Goal: Obtain resource: Download file/media

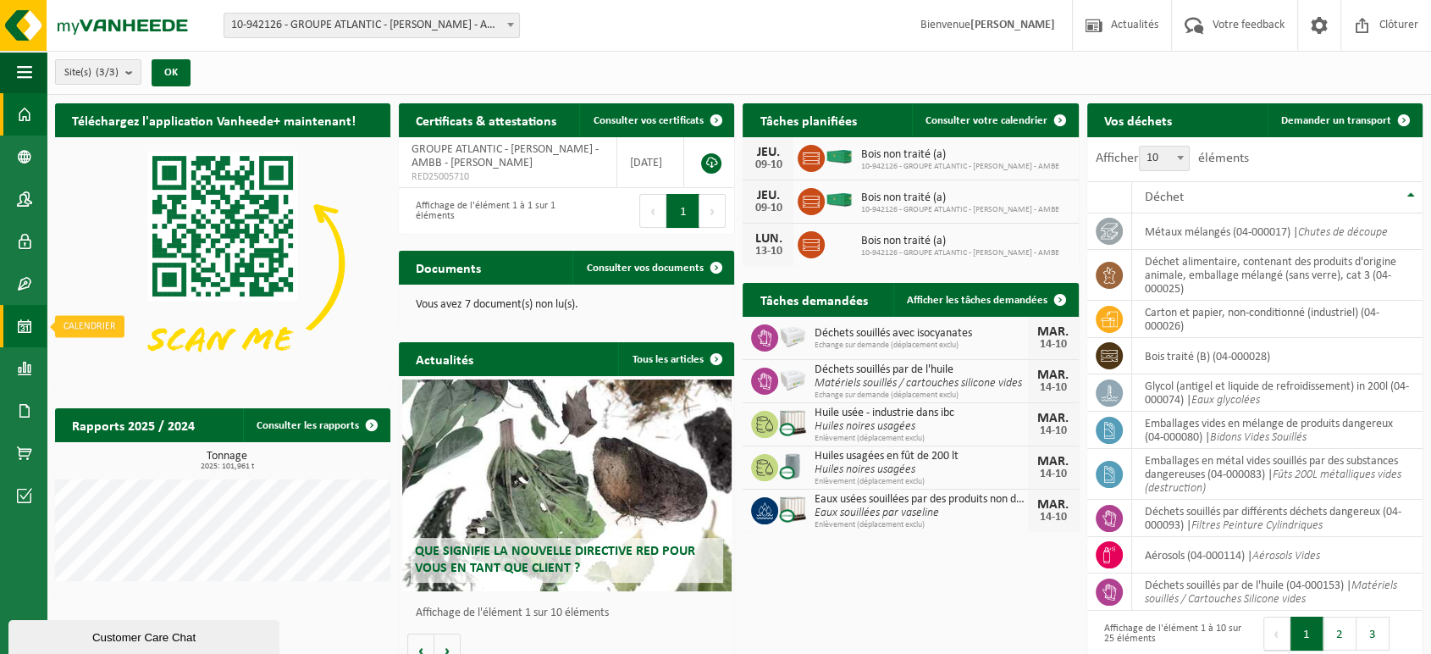
click at [4, 324] on link "Calendrier" at bounding box center [23, 326] width 47 height 42
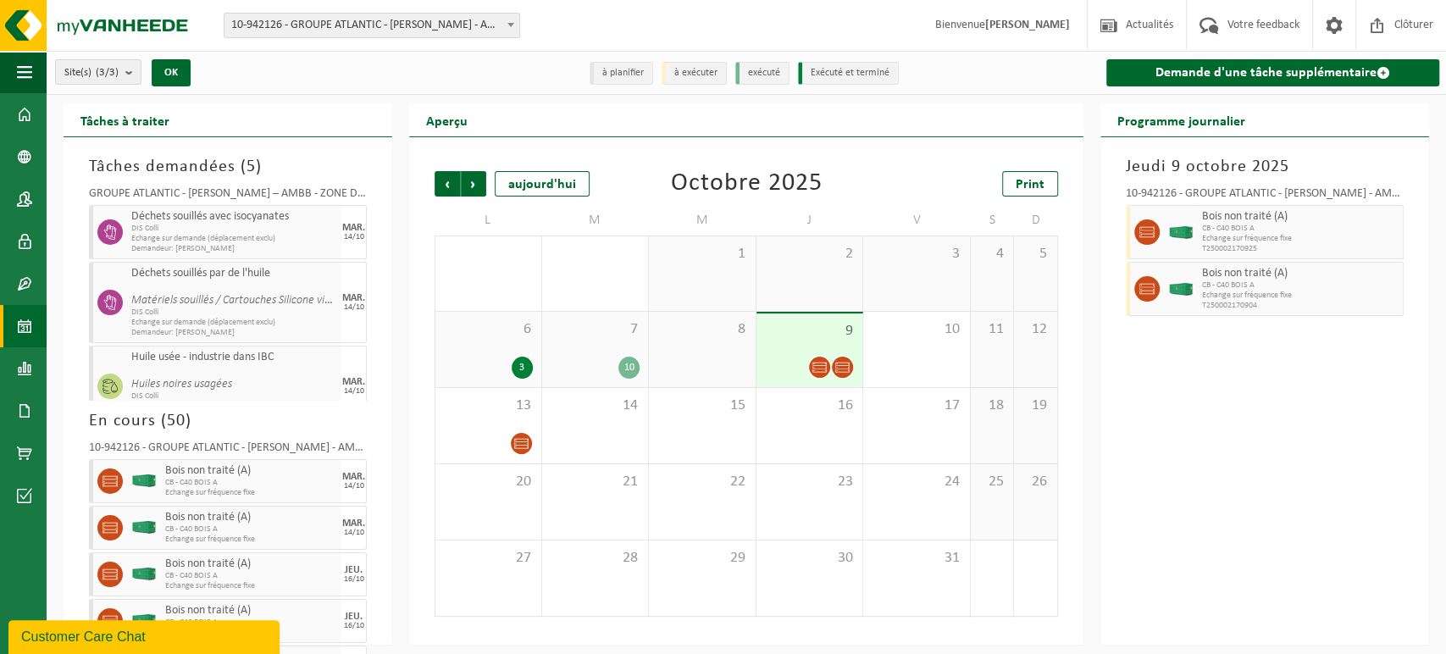
click at [34, 368] on link "Rapports" at bounding box center [23, 368] width 47 height 42
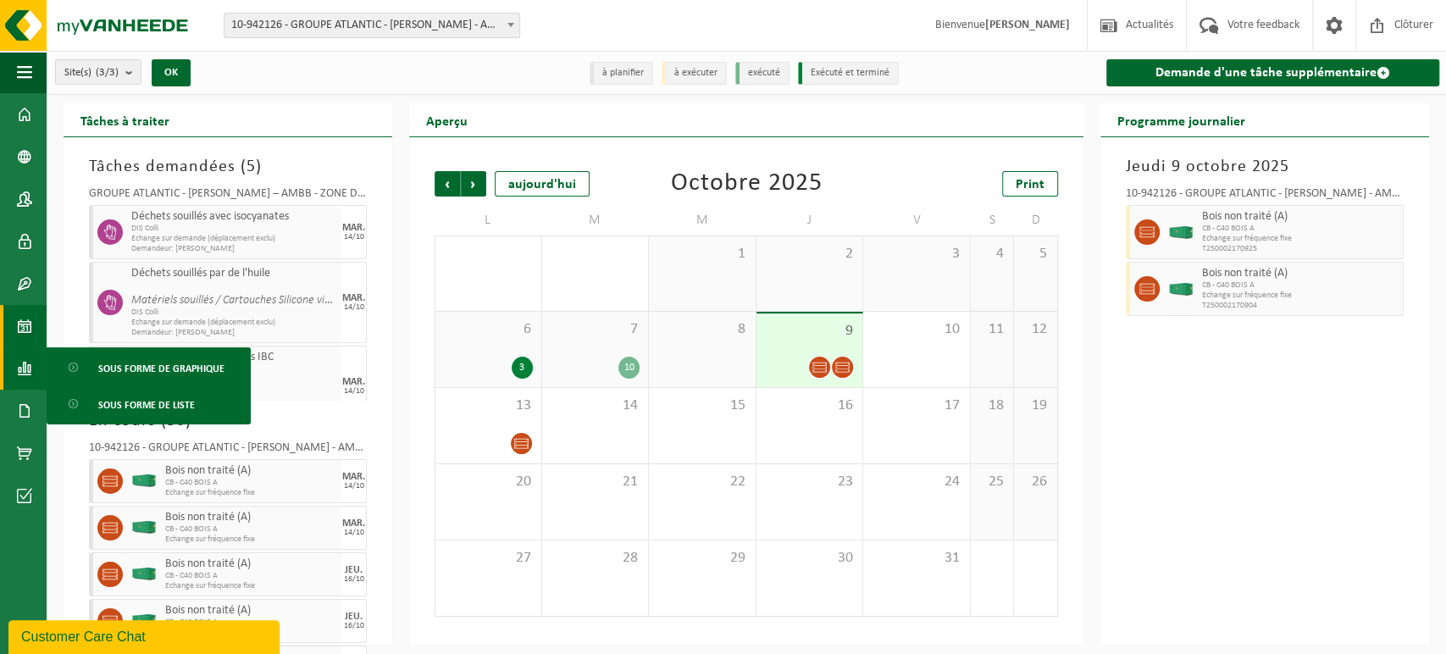
click at [996, 147] on div "Précédent Suivant aujourd'hui Octobre 2025 Print L M M J V S D 29 1 30 2 1 2 3 …" at bounding box center [746, 390] width 674 height 507
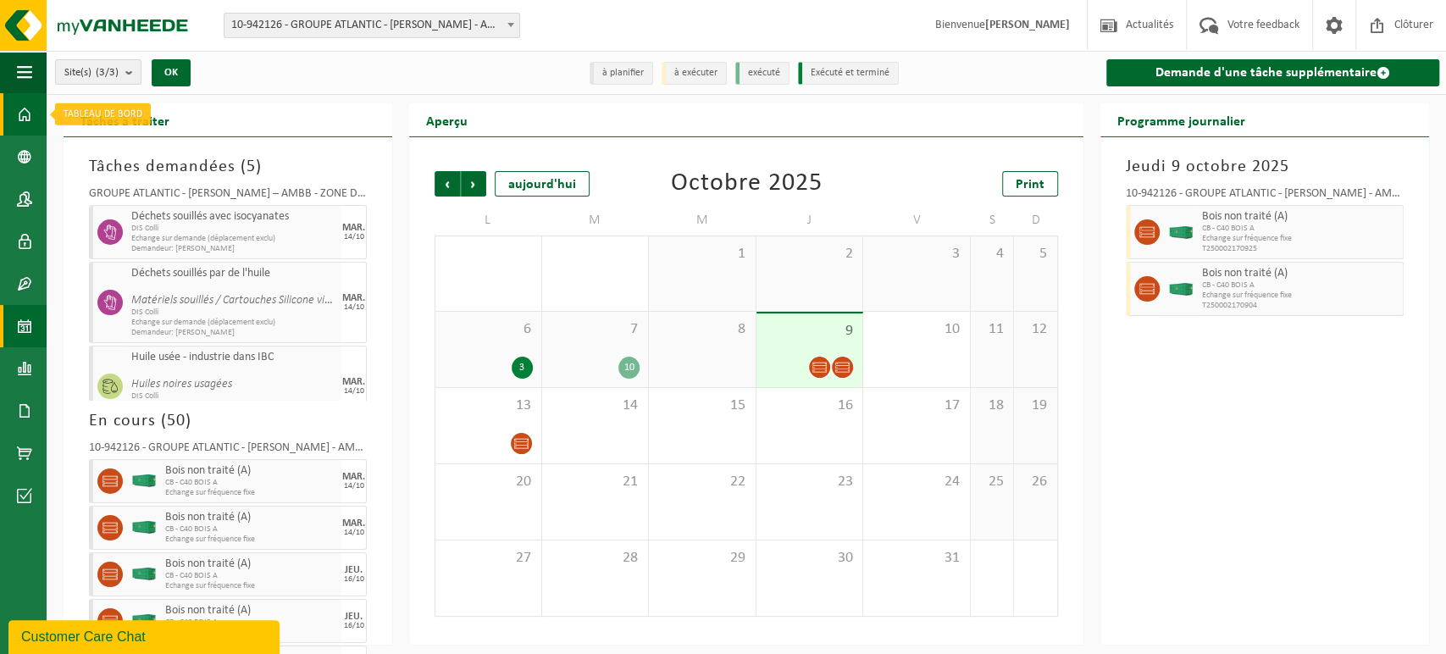
click at [14, 113] on link "Tableau de bord" at bounding box center [23, 114] width 47 height 42
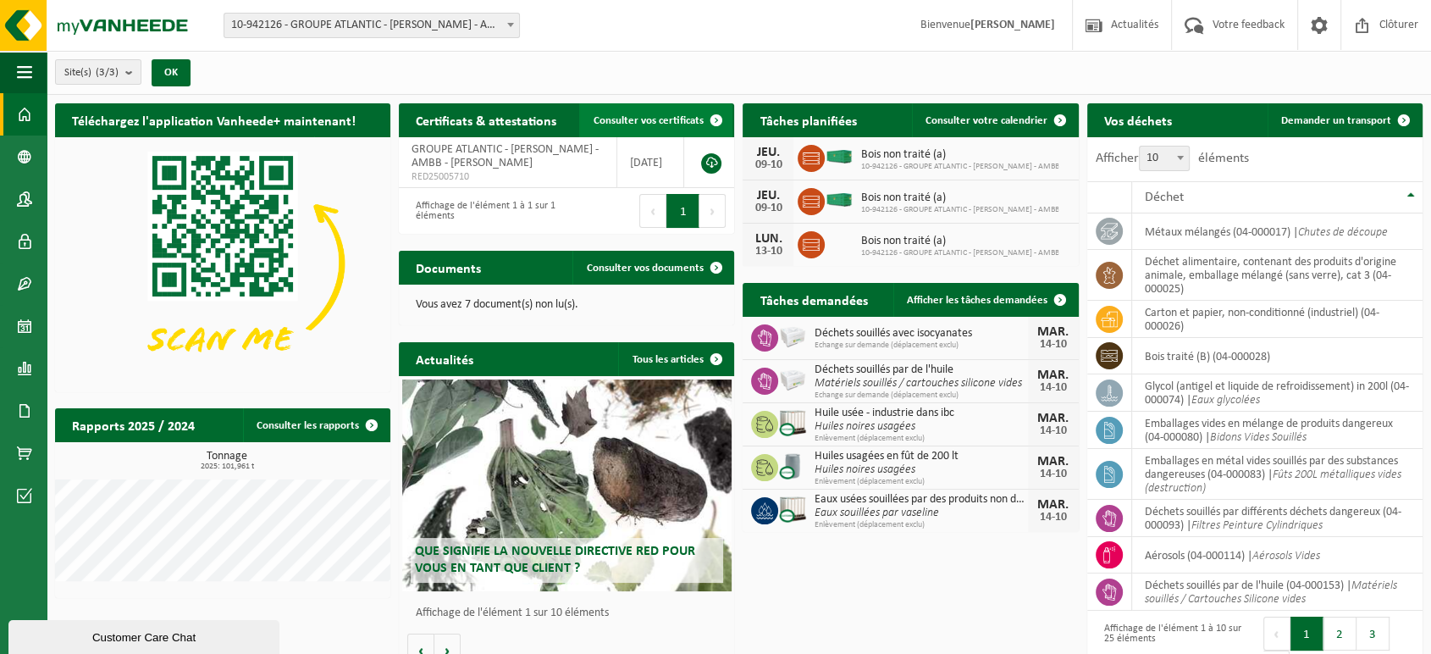
click at [693, 119] on span "Consulter vos certificats" at bounding box center [648, 120] width 110 height 11
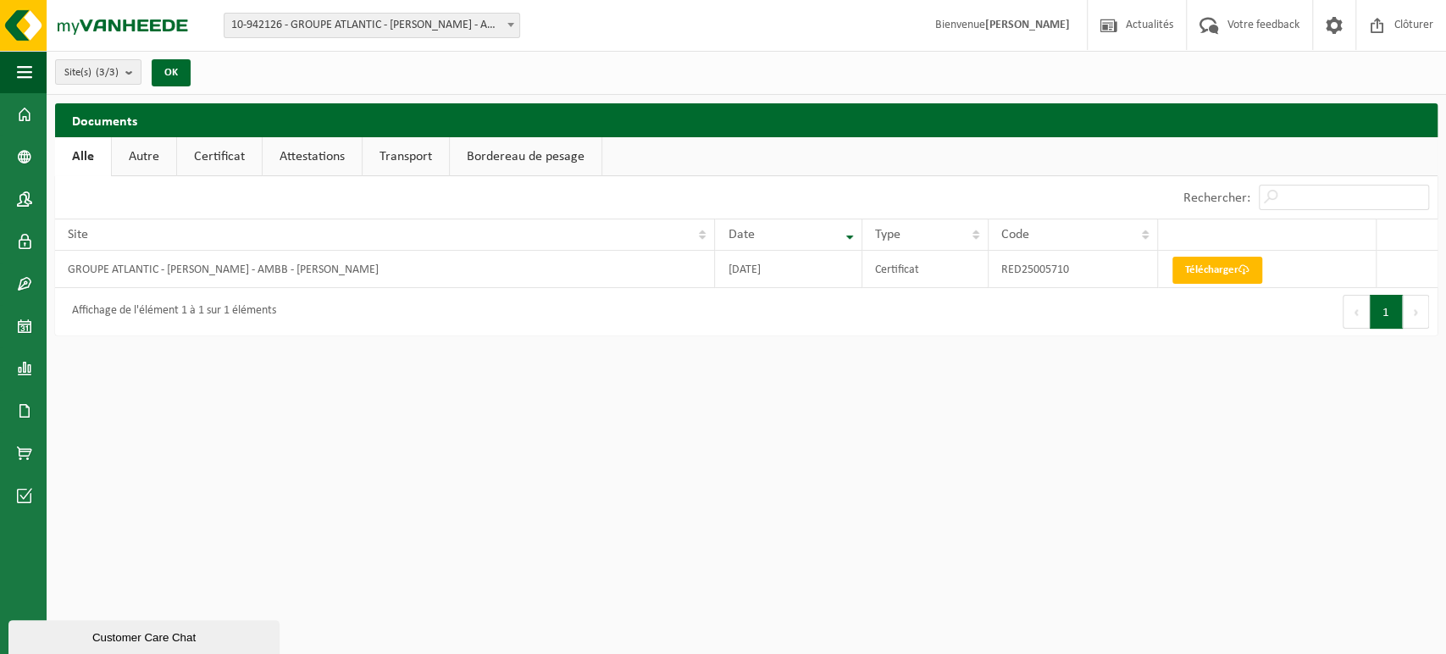
click at [157, 161] on link "Autre" at bounding box center [144, 156] width 64 height 39
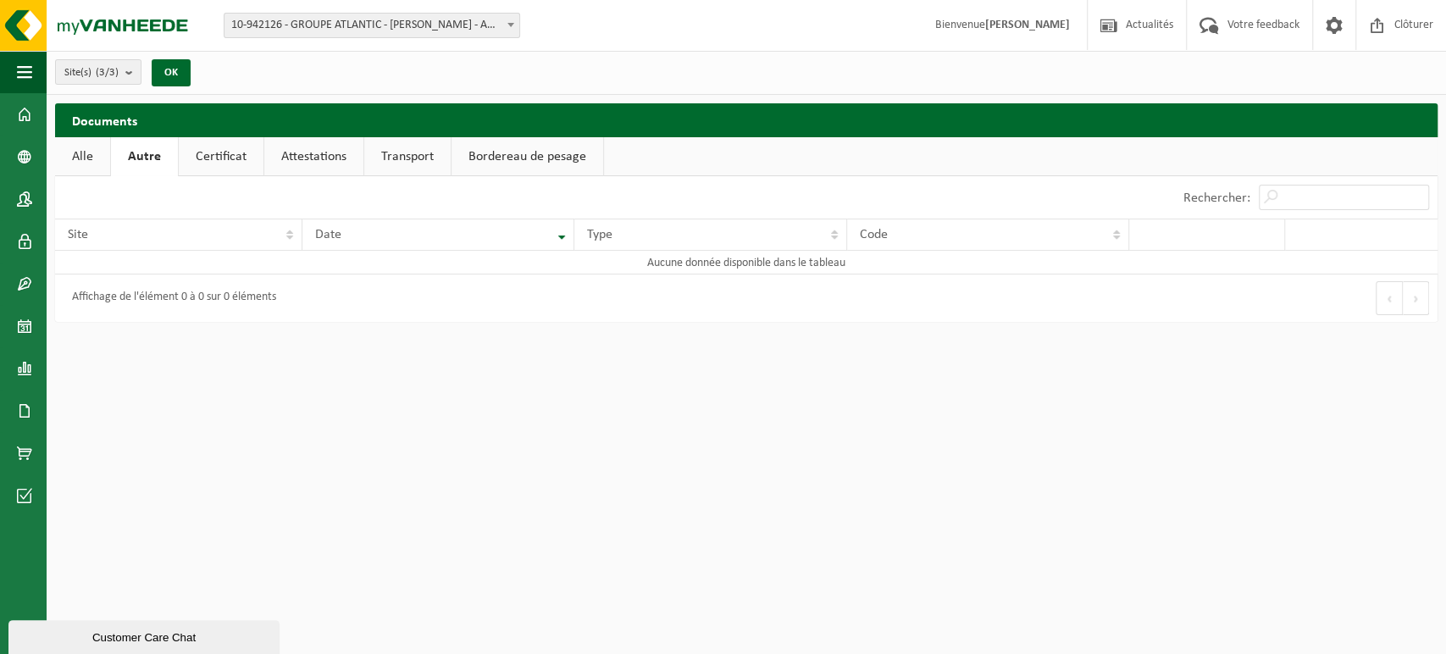
click at [237, 158] on link "Certificat" at bounding box center [221, 156] width 85 height 39
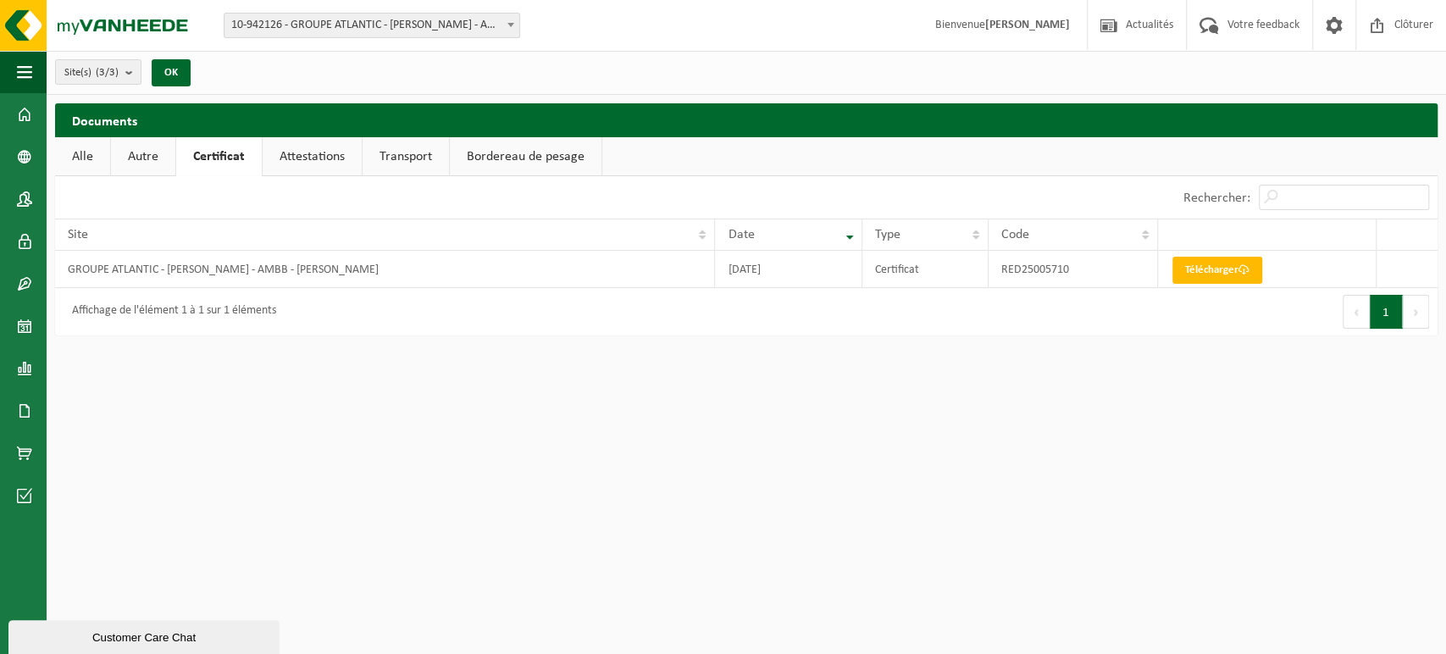
click at [325, 153] on link "Attestations" at bounding box center [312, 156] width 99 height 39
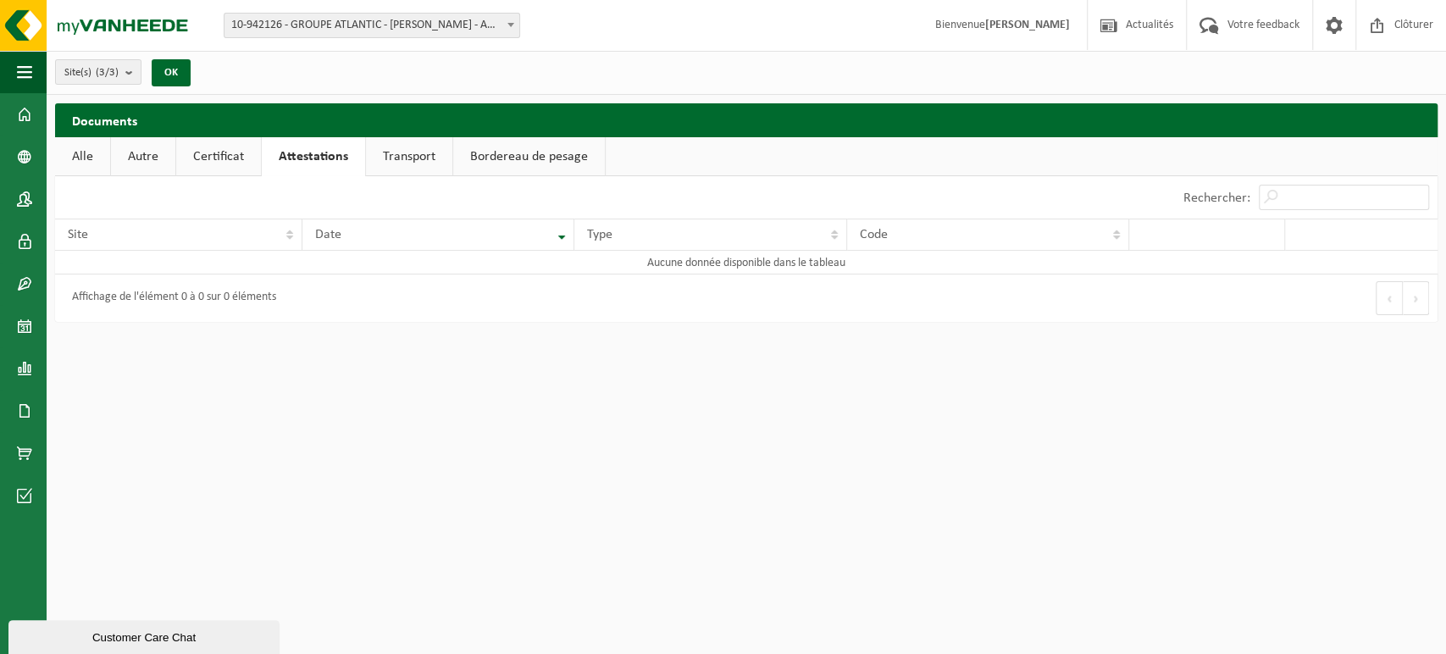
click at [412, 153] on link "Transport" at bounding box center [409, 156] width 86 height 39
click at [509, 154] on link "Bordereau de pesage" at bounding box center [528, 156] width 152 height 39
click at [87, 156] on link "Alle" at bounding box center [82, 156] width 55 height 39
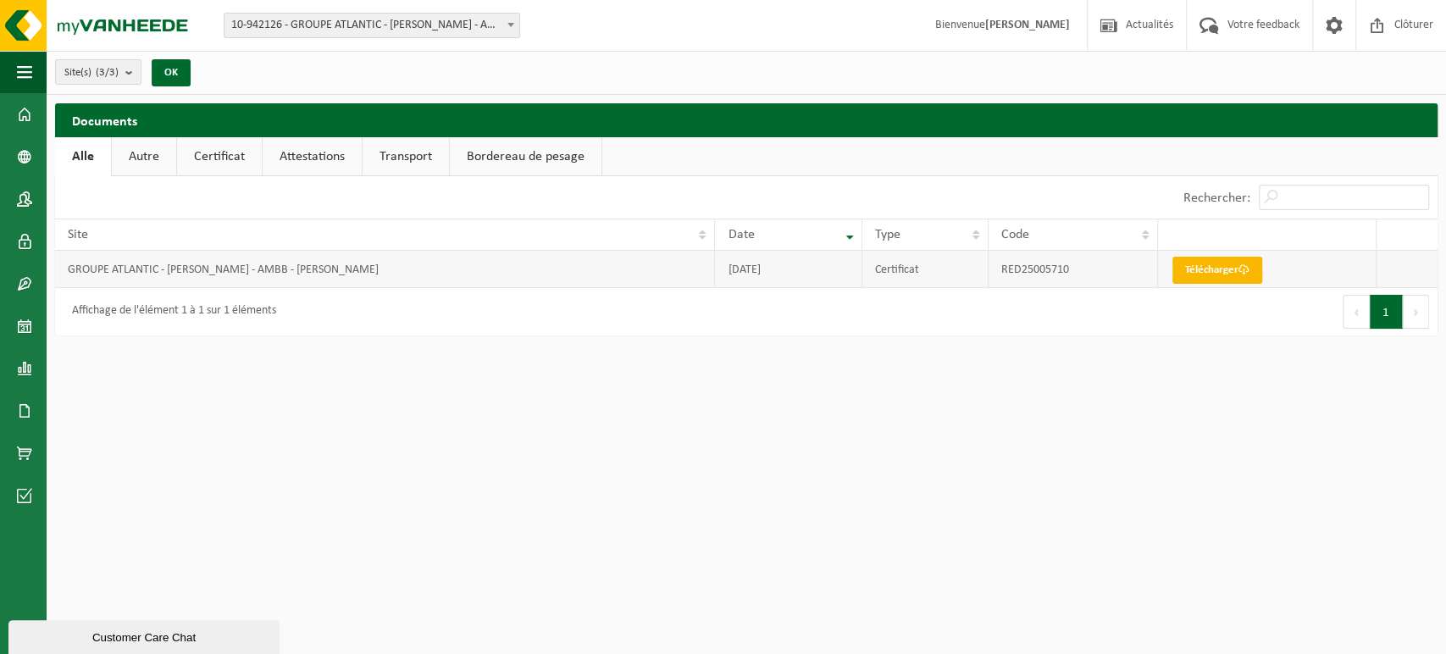
click at [1227, 269] on link "Télécharger" at bounding box center [1217, 270] width 90 height 27
click at [33, 356] on link "Rapports" at bounding box center [23, 368] width 47 height 42
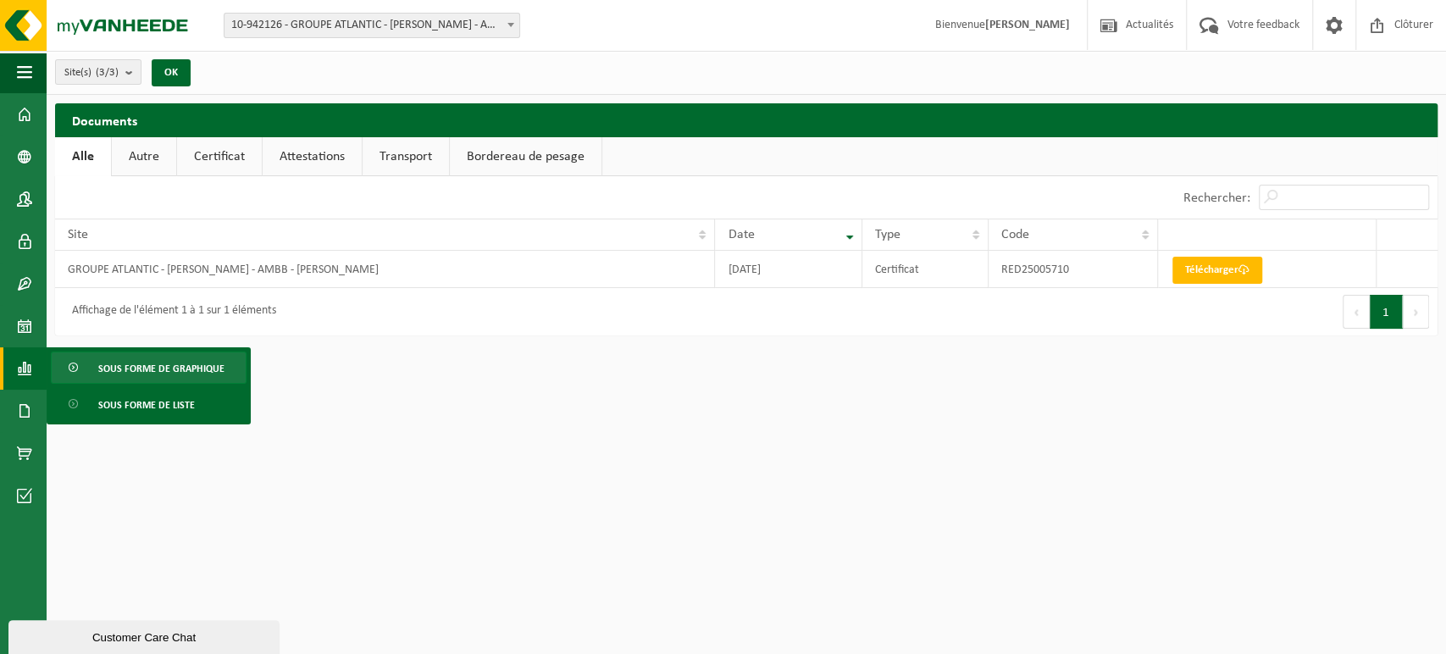
click at [111, 361] on span "Sous forme de graphique" at bounding box center [161, 368] width 126 height 32
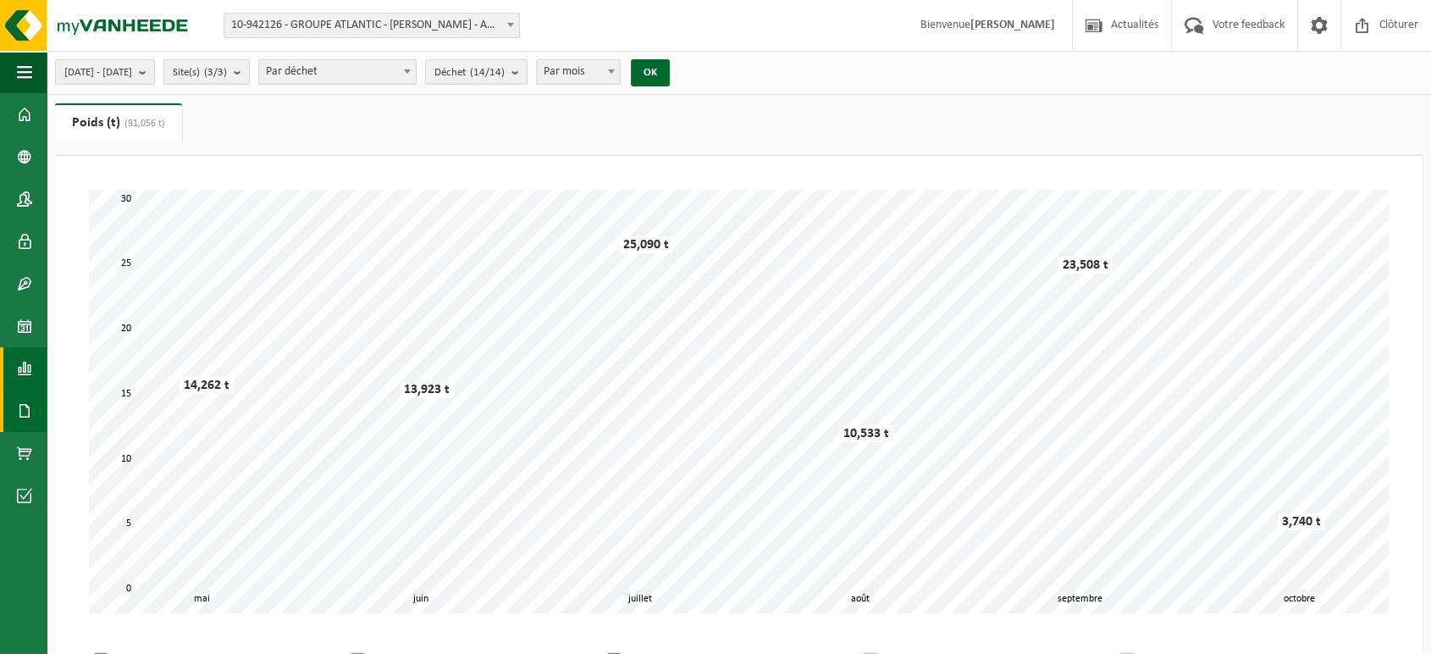
click at [27, 401] on span at bounding box center [24, 411] width 15 height 42
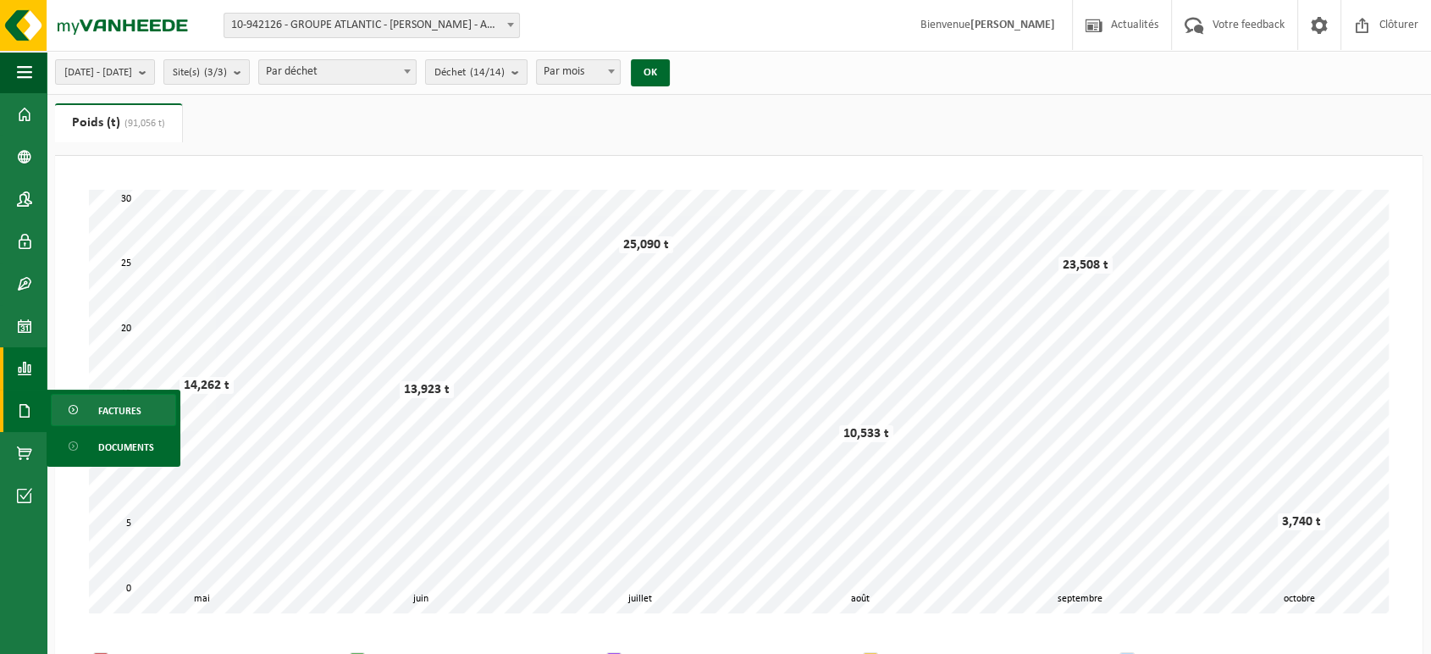
click at [136, 402] on span "Factures" at bounding box center [119, 411] width 43 height 32
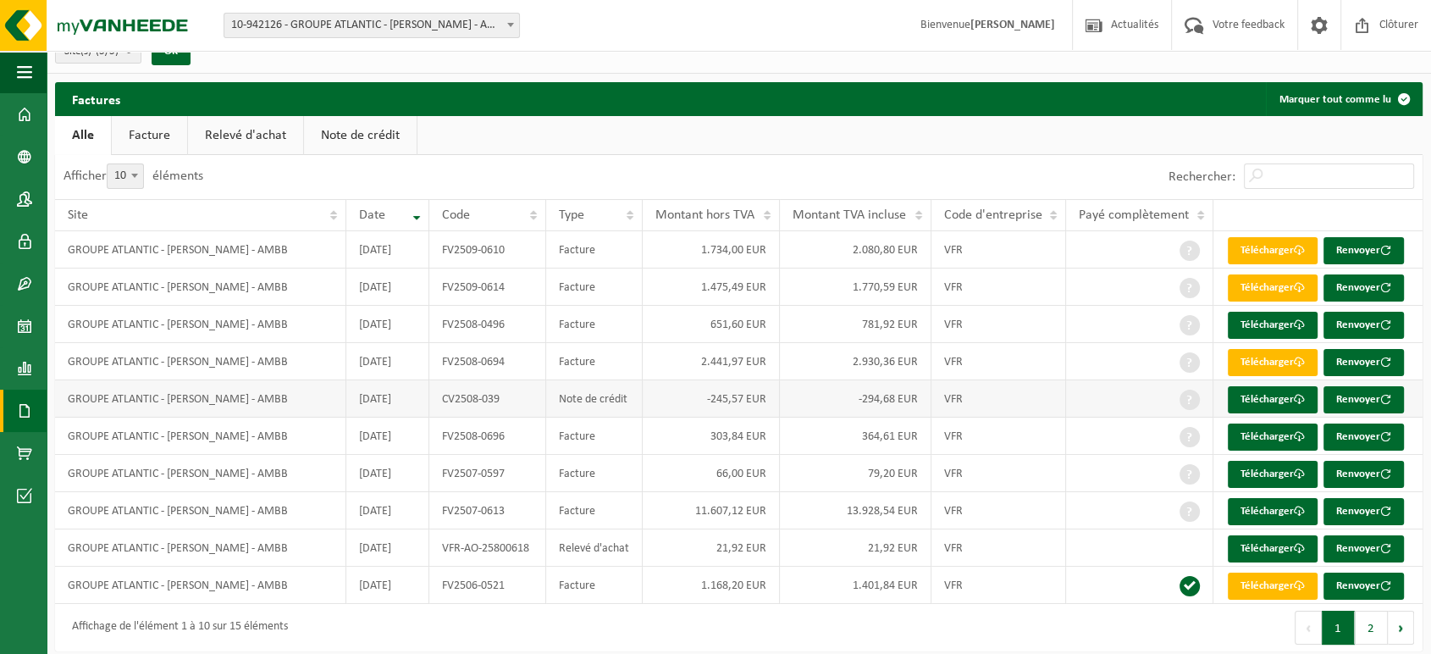
scroll to position [34, 0]
